Goal: Information Seeking & Learning: Learn about a topic

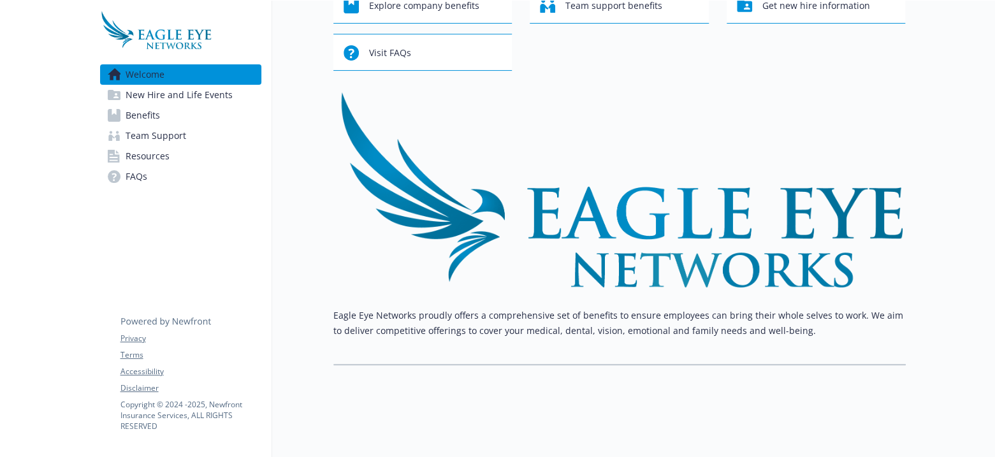
scroll to position [0, 8]
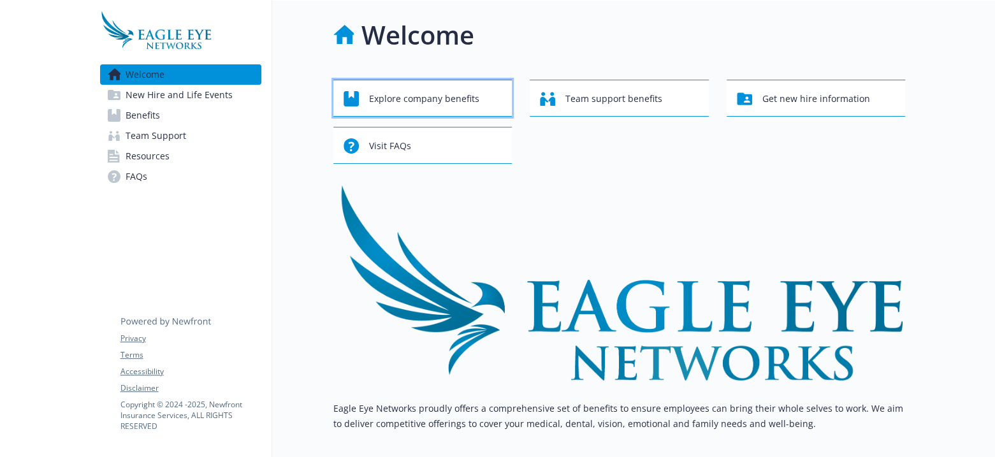
click at [442, 96] on span "Explore company benefits" at bounding box center [424, 99] width 110 height 24
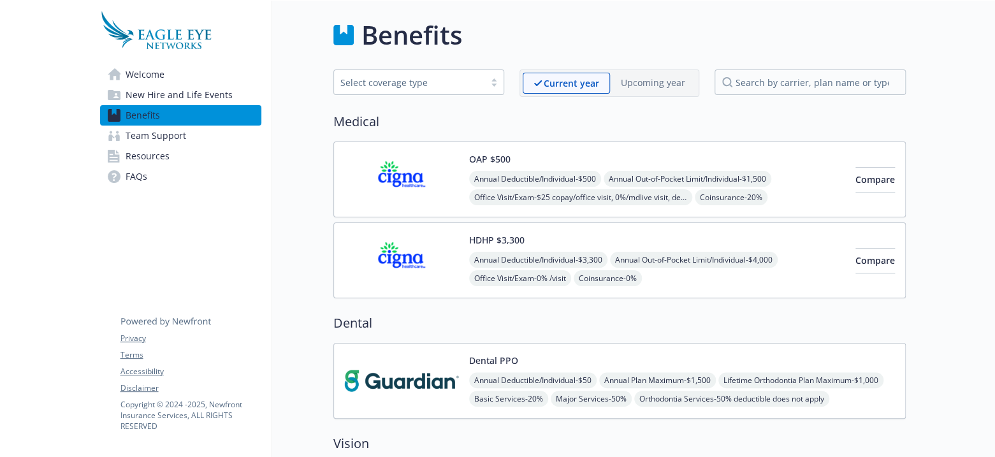
click at [159, 129] on span "Team Support" at bounding box center [156, 136] width 61 height 20
